Goal: Task Accomplishment & Management: Manage account settings

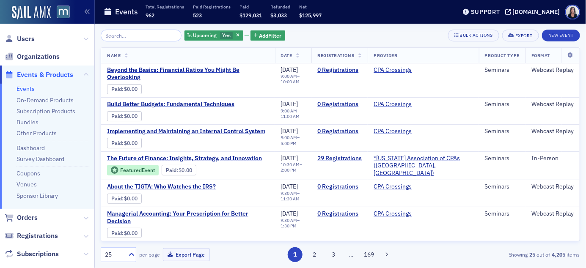
scroll to position [1, 0]
click at [41, 76] on span "Events & Products" at bounding box center [45, 73] width 56 height 9
